Goal: Information Seeking & Learning: Learn about a topic

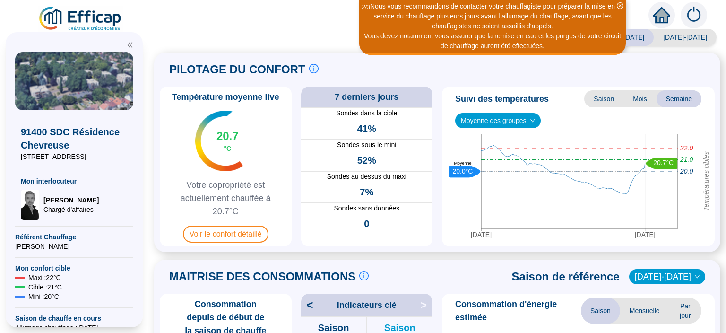
click at [620, 5] on icon "close-circle" at bounding box center [620, 5] width 7 height 7
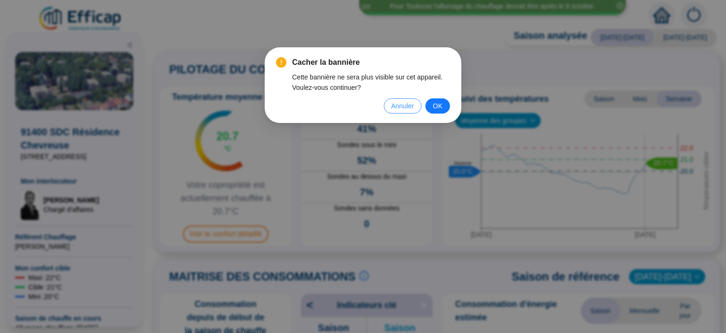
click at [408, 103] on span "Annuler" at bounding box center [402, 106] width 23 height 10
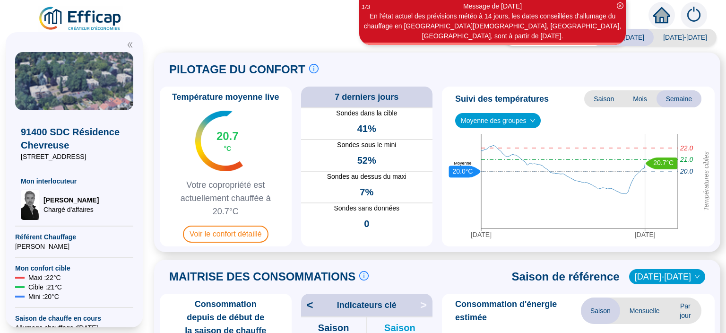
click at [336, 181] on span "Sondes au dessus du maxi" at bounding box center [367, 177] width 132 height 10
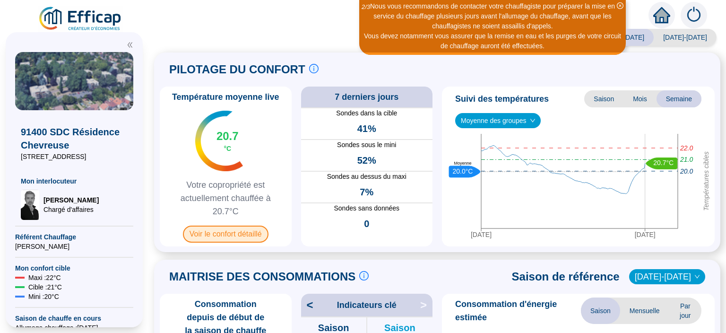
click at [242, 236] on span "Voir le confort détaillé" at bounding box center [226, 233] width 86 height 17
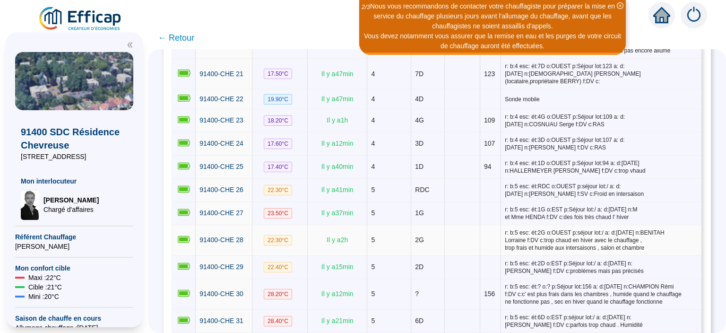
scroll to position [673, 0]
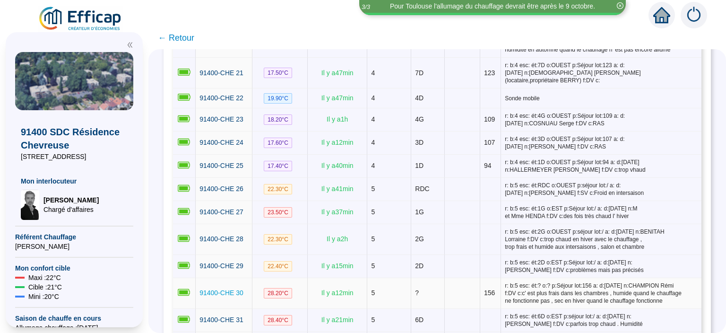
click at [209, 289] on span "91400-CHE 30" at bounding box center [221, 293] width 44 height 8
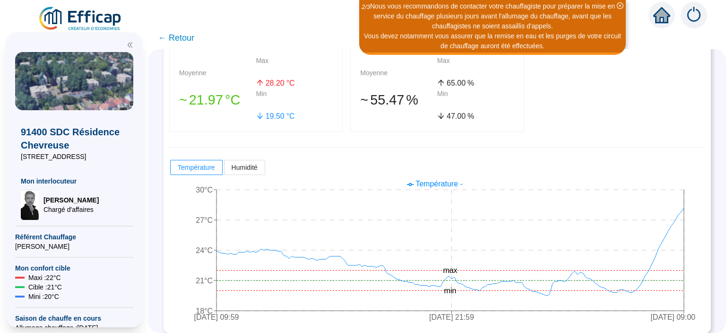
scroll to position [197, 0]
click at [182, 41] on span "← Retour" at bounding box center [176, 37] width 36 height 13
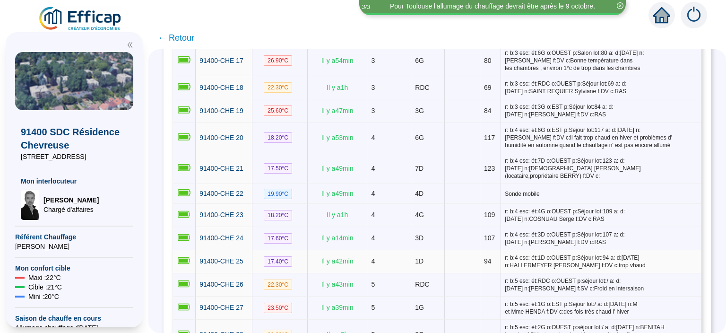
scroll to position [583, 0]
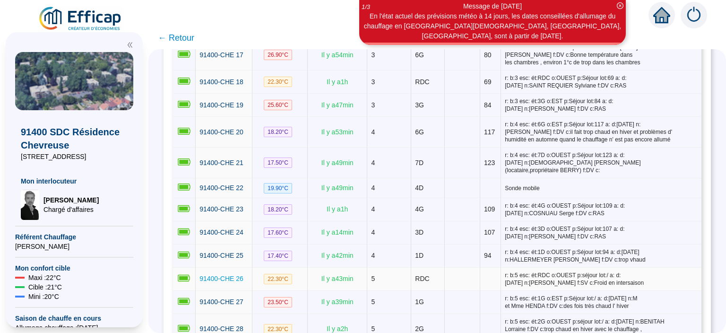
click at [224, 275] on span "91400-CHE 26" at bounding box center [221, 279] width 44 height 8
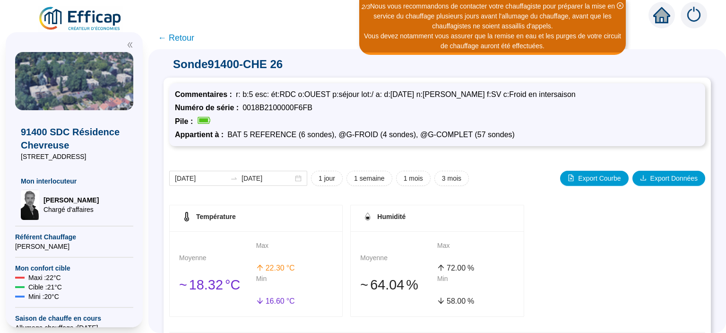
click at [249, 243] on div "Moyenne 󠁾~ 18 .32 °C Max 22 .30 °C Min 16 .60 °C" at bounding box center [256, 273] width 172 height 85
click at [176, 39] on span "← Retour" at bounding box center [176, 37] width 36 height 13
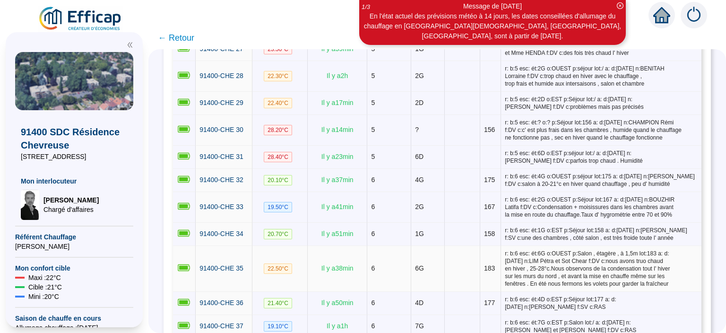
scroll to position [838, 0]
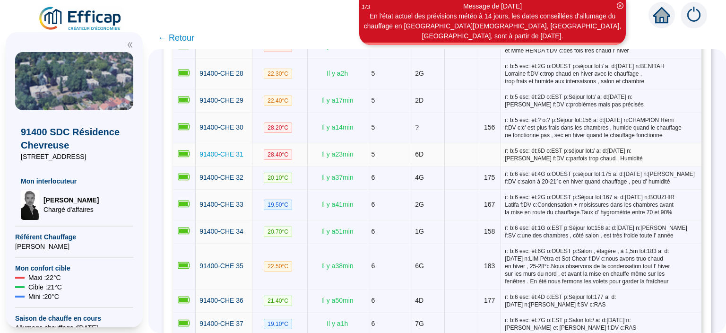
click at [221, 150] on span "91400-CHE 31" at bounding box center [221, 154] width 44 height 8
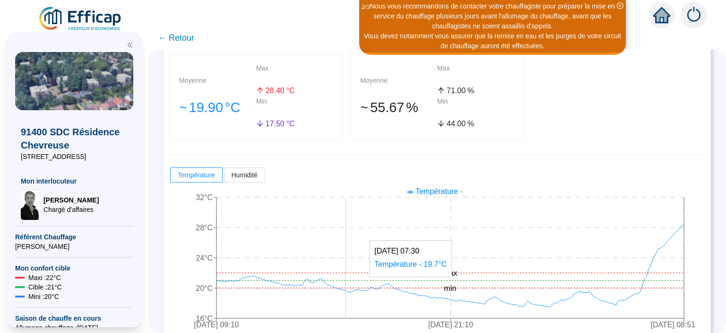
scroll to position [192, 0]
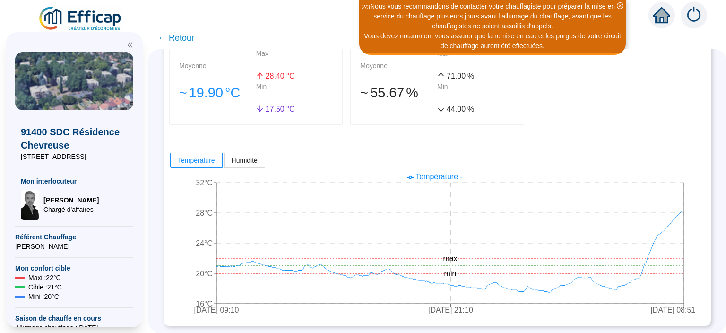
click at [526, 152] on div "Température Humidité" at bounding box center [437, 160] width 536 height 17
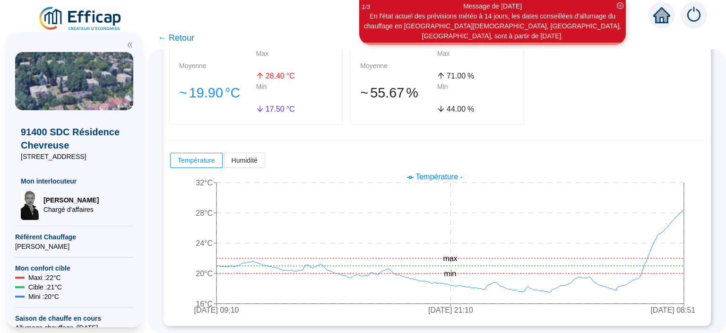
click at [184, 38] on span "← Retour" at bounding box center [176, 37] width 36 height 13
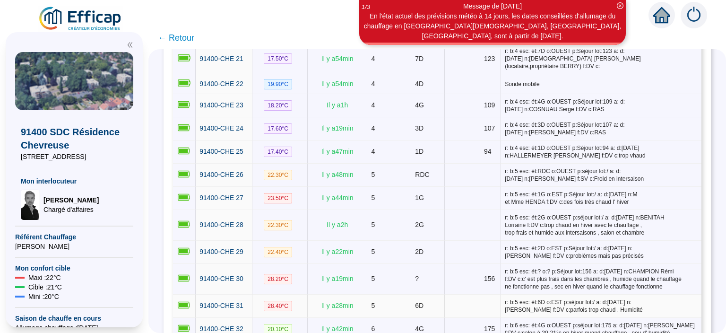
scroll to position [688, 0]
click at [233, 274] on span "91400-CHE 30" at bounding box center [221, 278] width 44 height 8
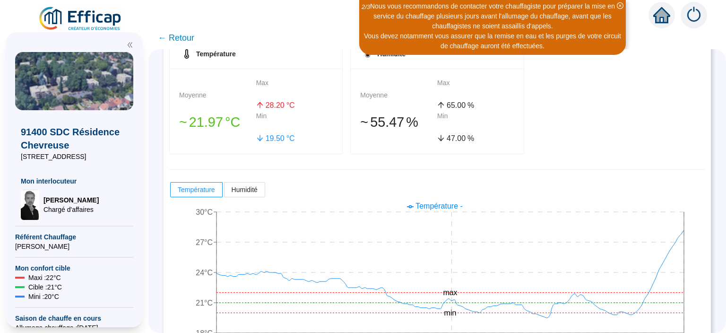
scroll to position [203, 0]
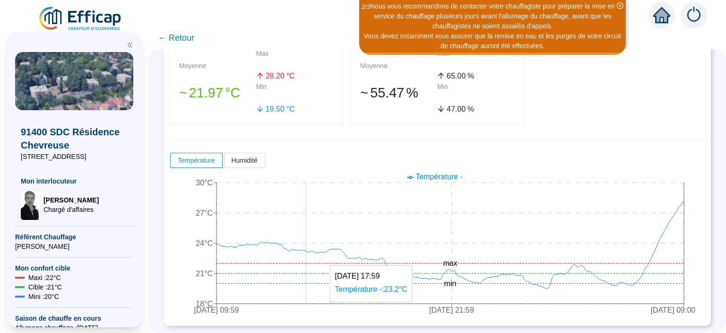
click at [306, 241] on icon "[DATE] 09:59 [DATE] 21:59 [DATE] 09:00 18°C 21°C 24°C 27°C 30°C min max" at bounding box center [437, 244] width 536 height 151
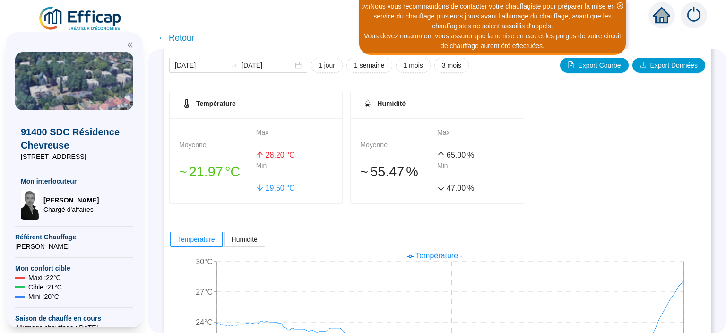
scroll to position [125, 0]
